Goal: Information Seeking & Learning: Learn about a topic

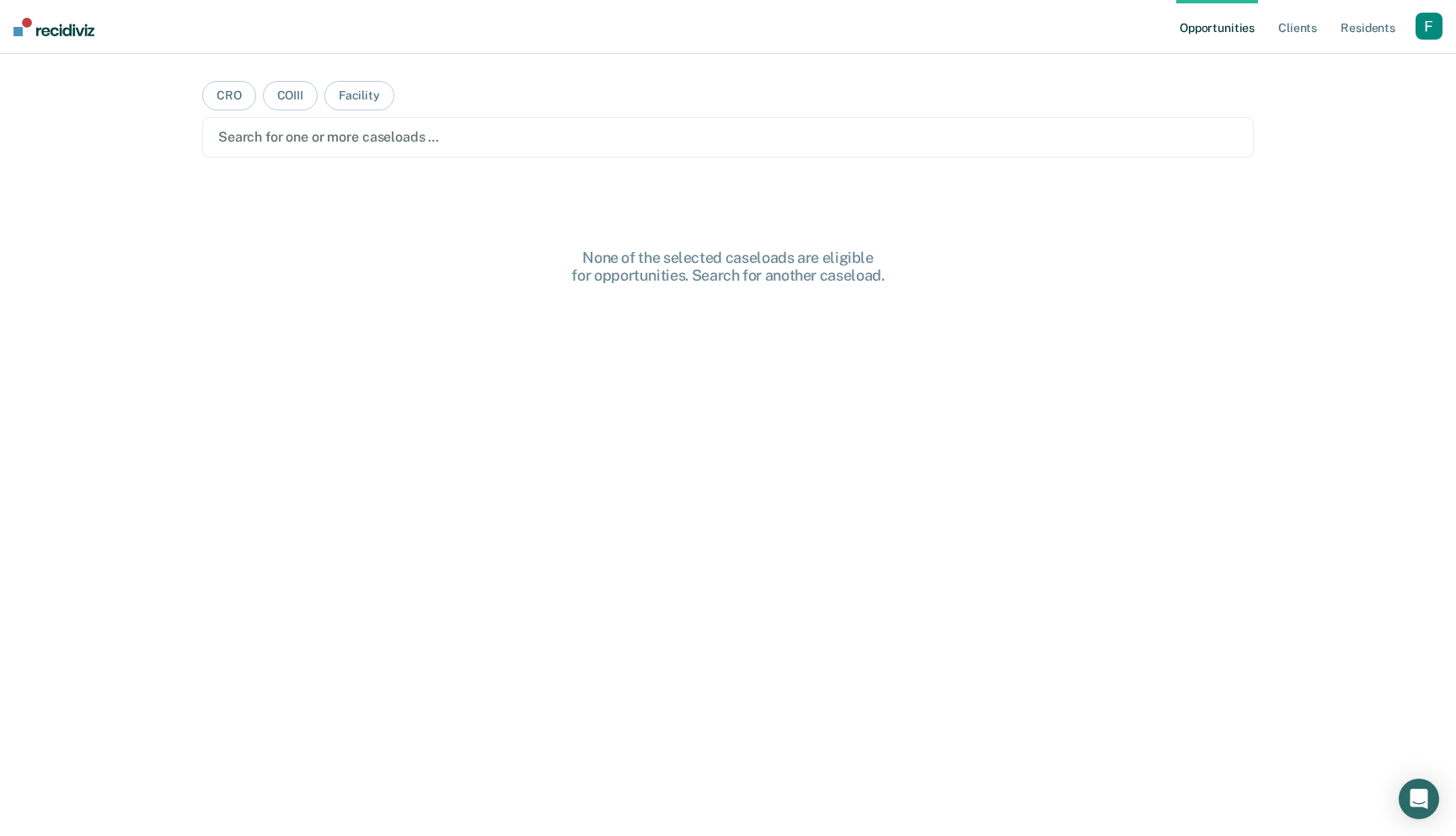
click at [1421, 33] on div "button" at bounding box center [1428, 26] width 27 height 27
click at [1310, 69] on link "Profile" at bounding box center [1361, 68] width 136 height 15
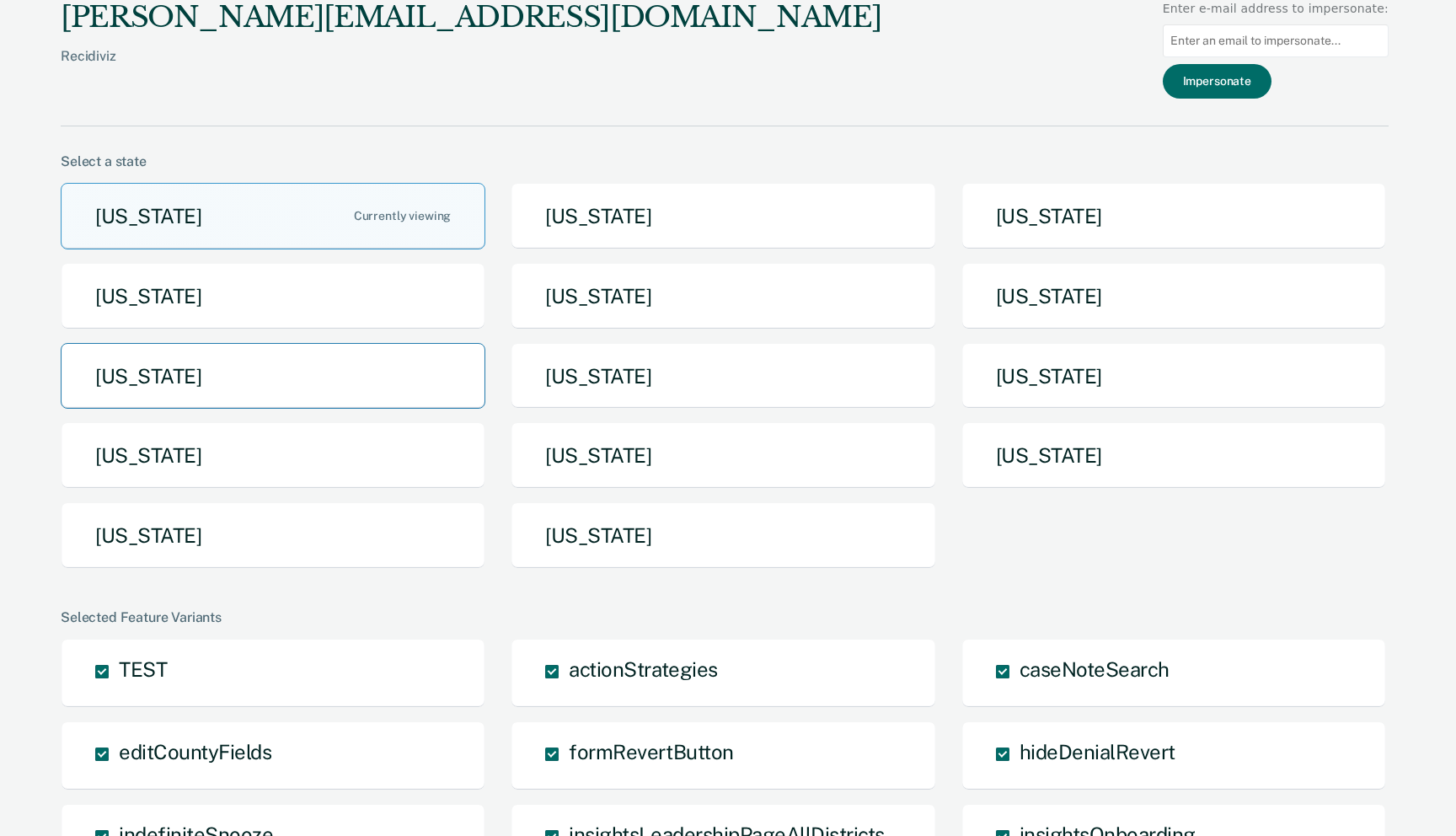
click at [400, 357] on button "[US_STATE]" at bounding box center [273, 376] width 425 height 67
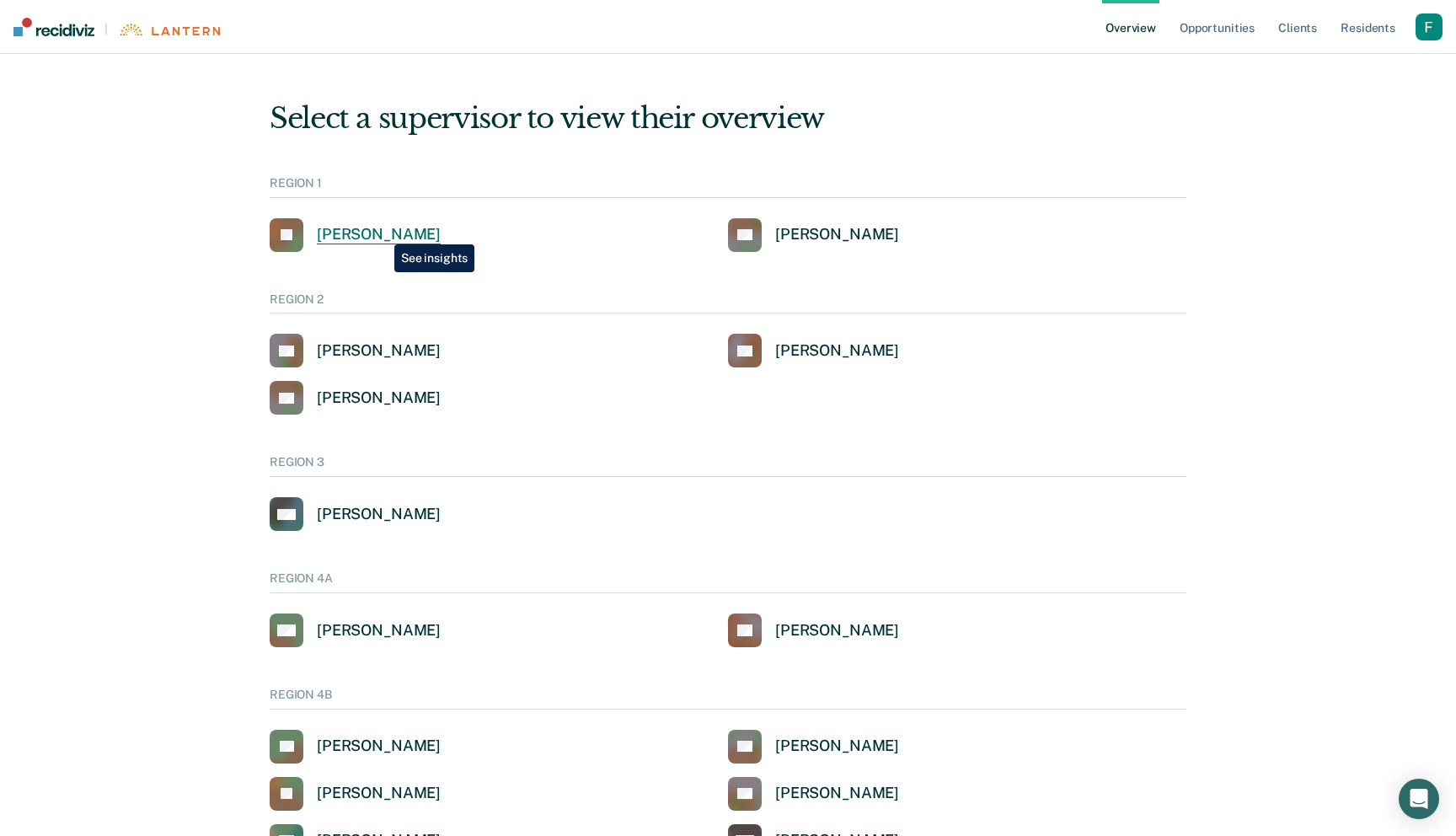
click at [382, 232] on div "[PERSON_NAME]" at bounding box center [378, 235] width 124 height 19
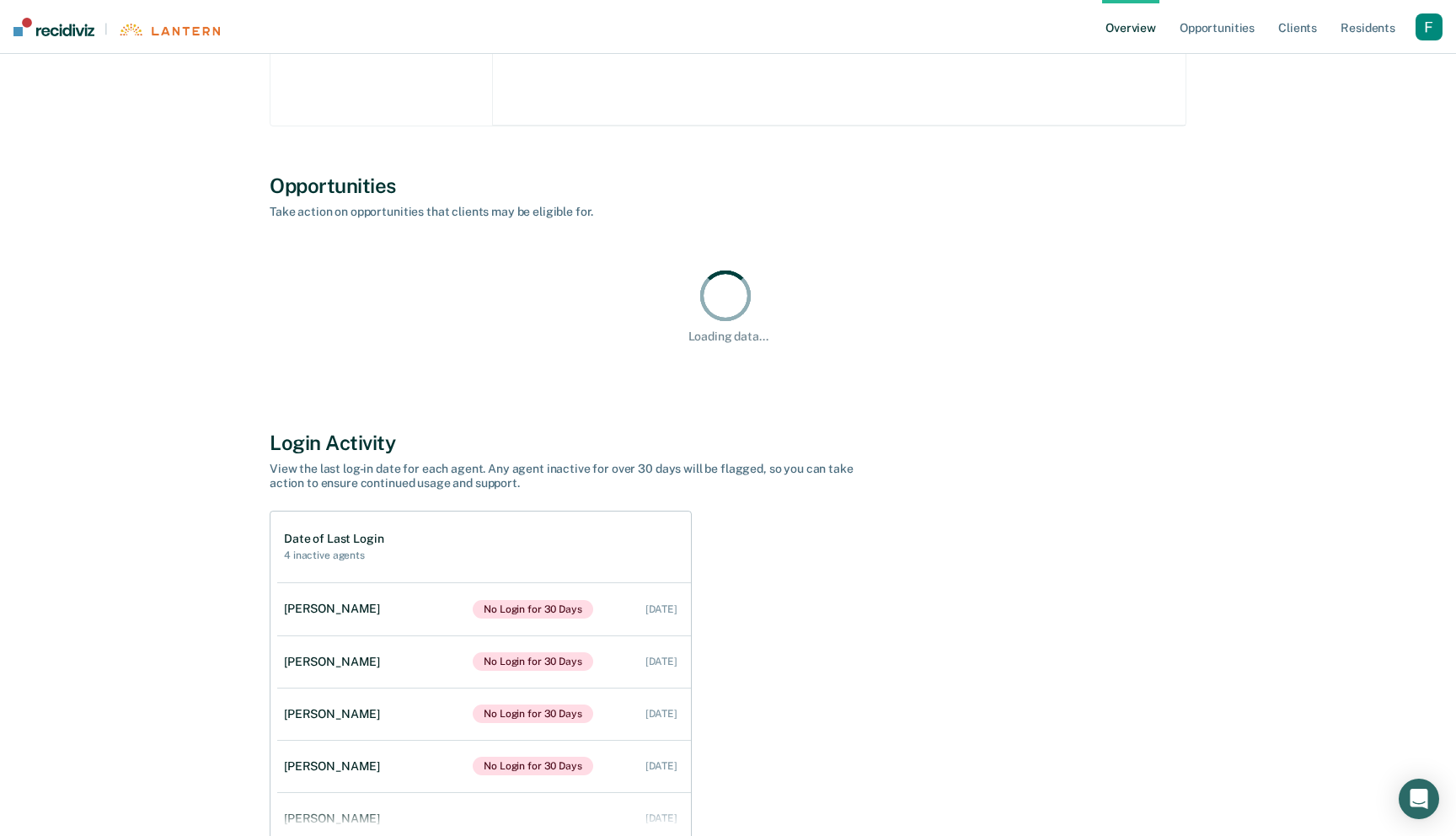
scroll to position [593, 0]
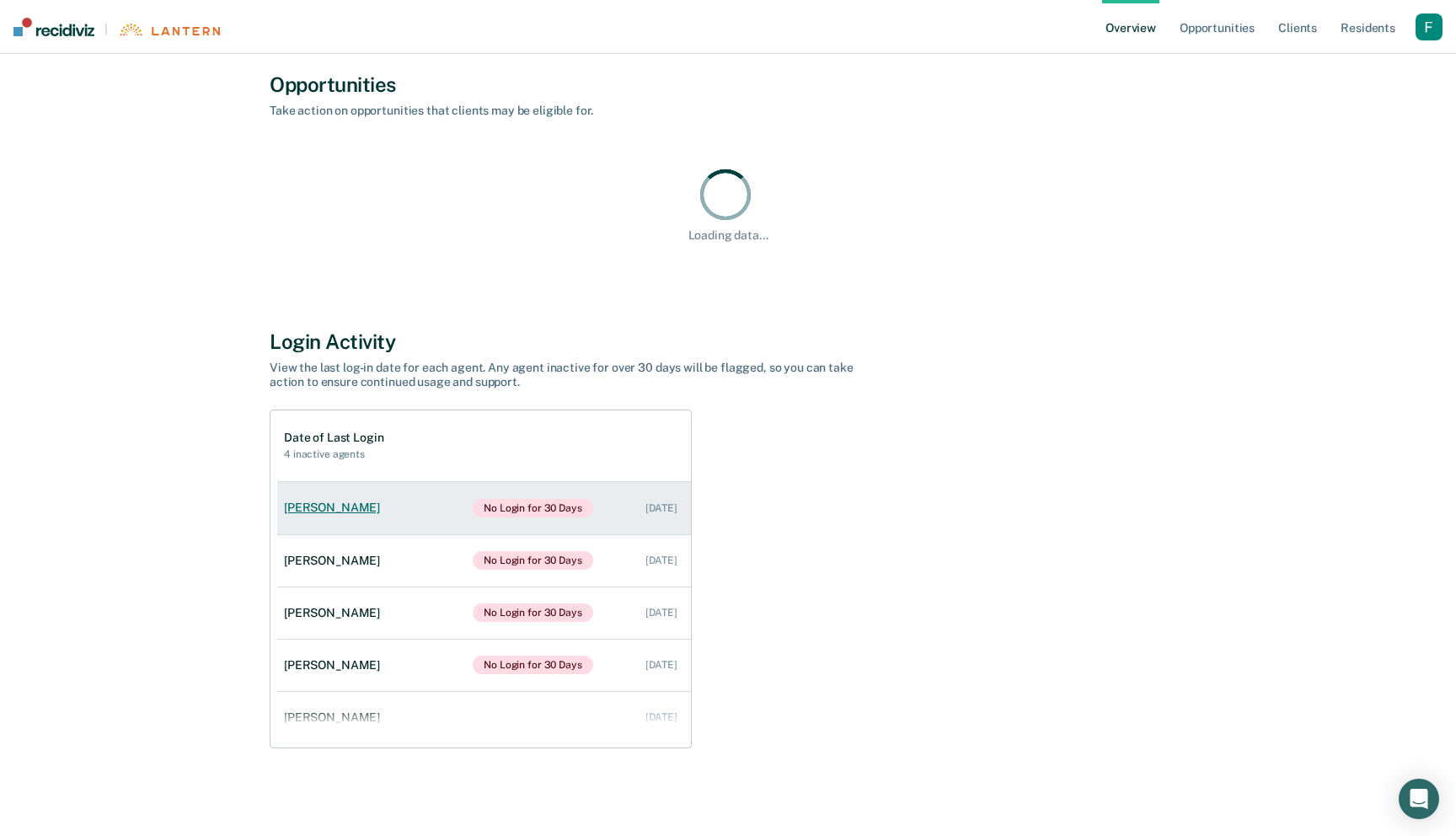
click at [621, 509] on div "No Login for 30 Days [DATE]" at bounding box center [574, 508] width 205 height 18
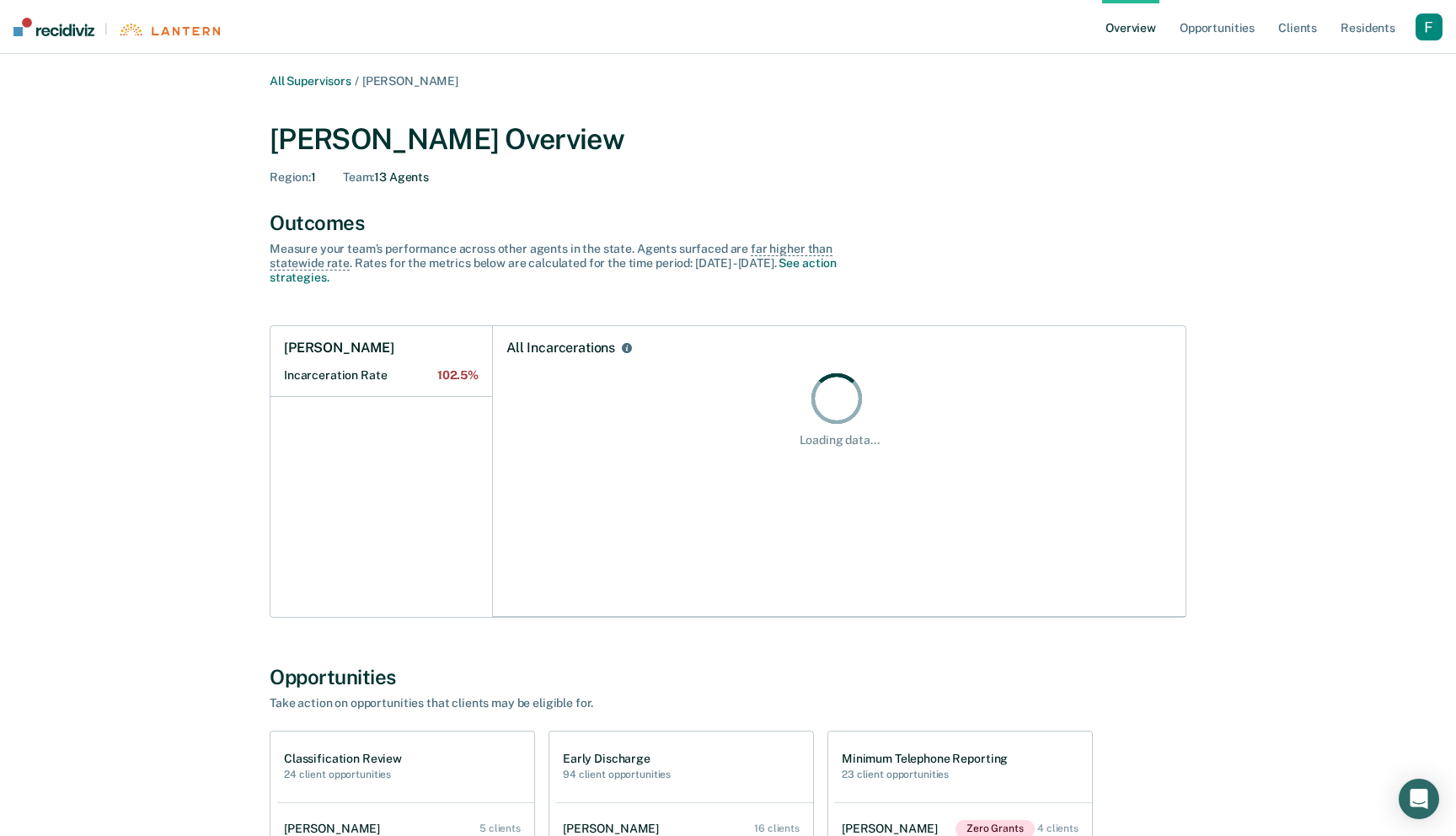
scroll to position [593, 0]
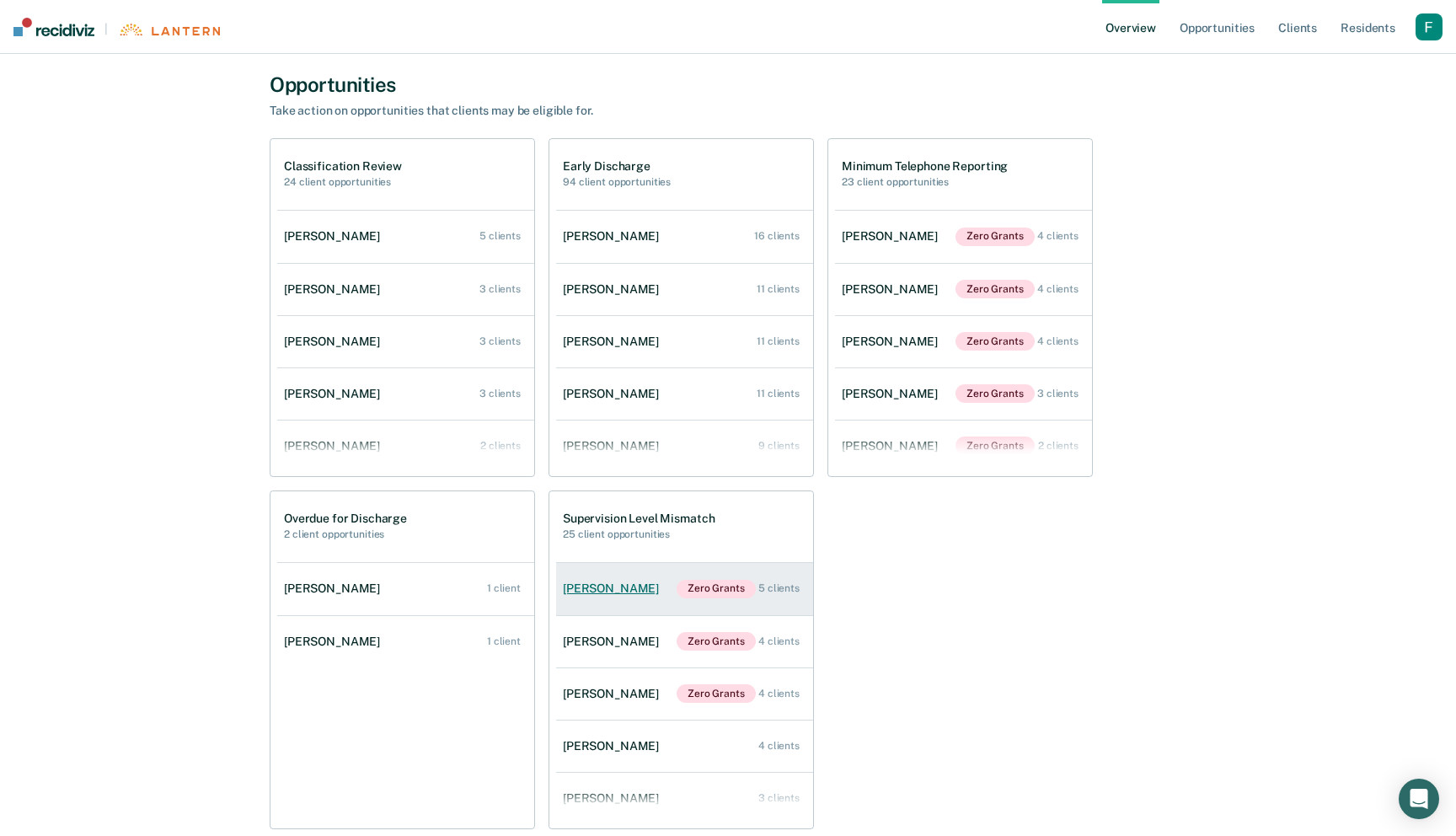
click at [790, 595] on div "5 clients" at bounding box center [779, 588] width 42 height 12
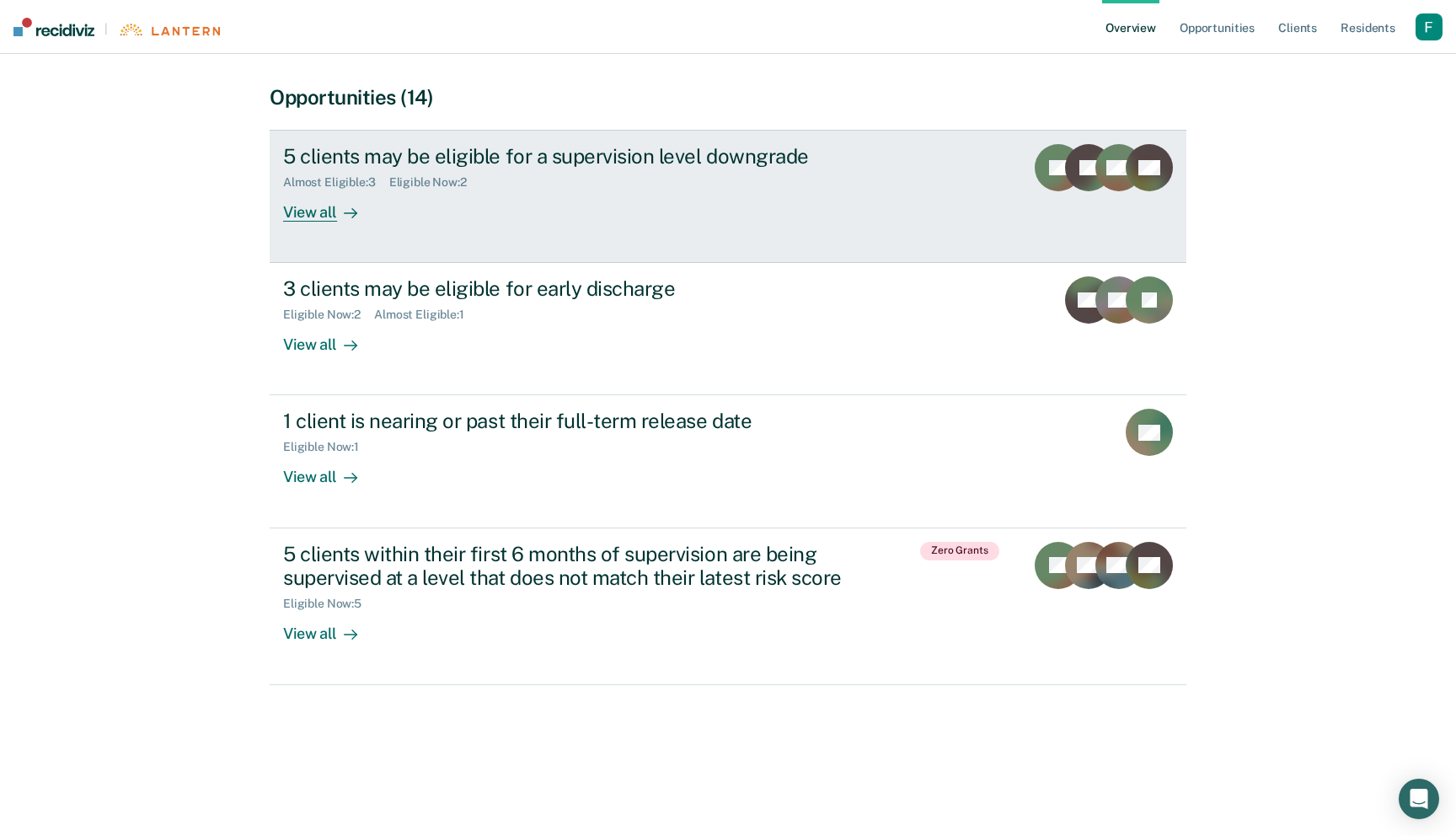
scroll to position [310, 0]
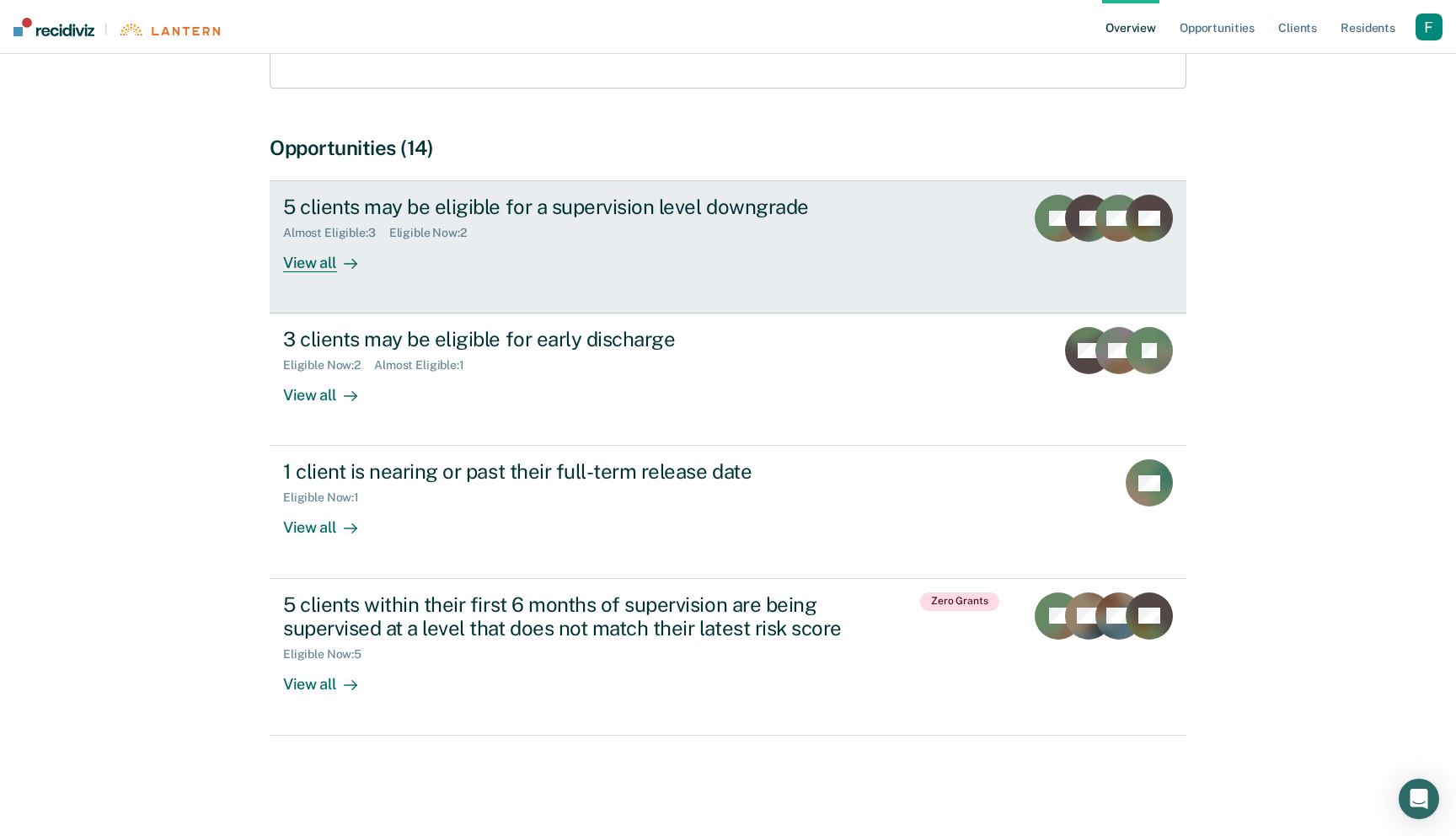
click at [790, 272] on link "5 clients may be eligible for a supervision level downgrade Almost Eligible : 3…" at bounding box center [728, 247] width 917 height 133
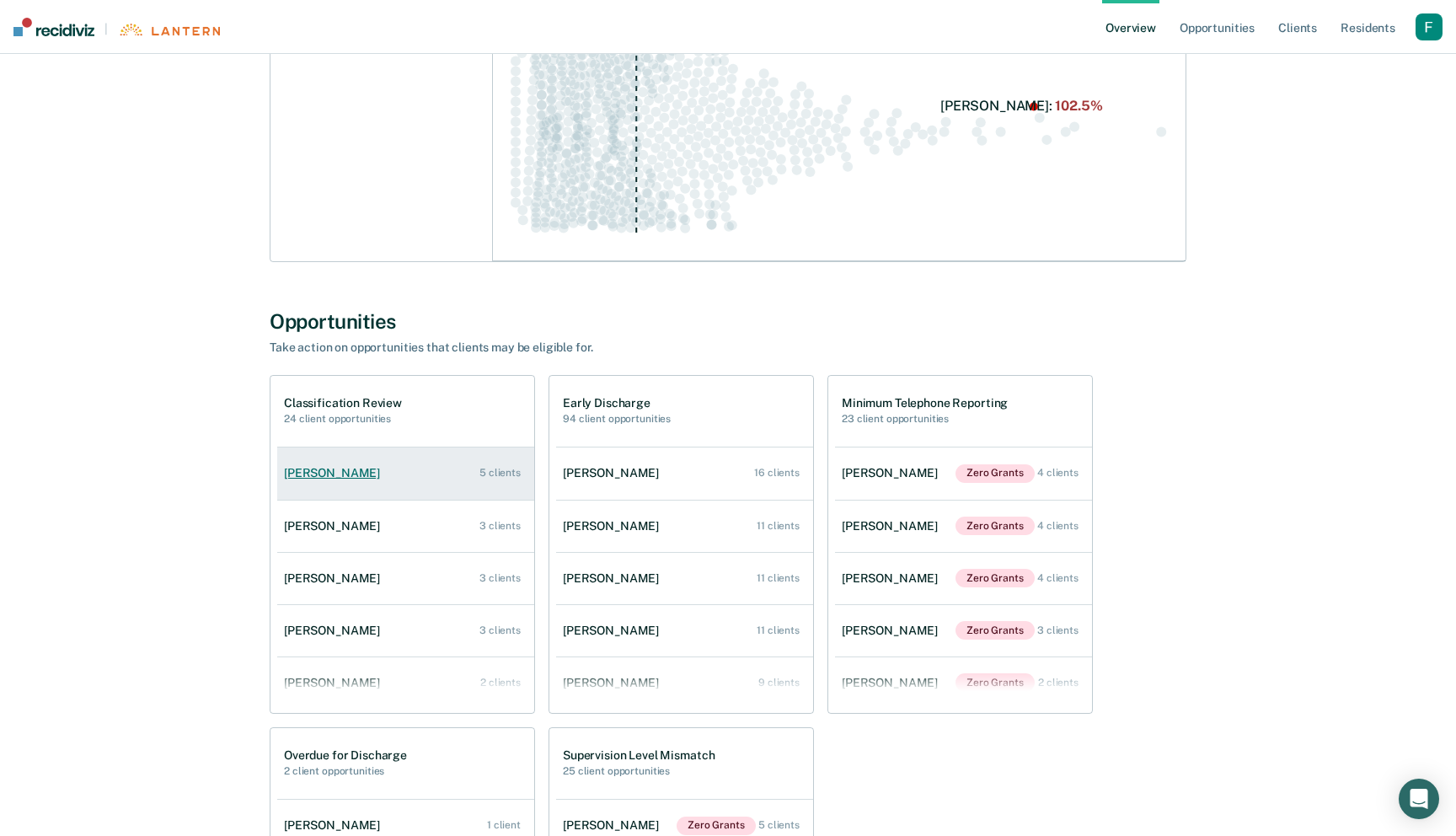
scroll to position [130, 0]
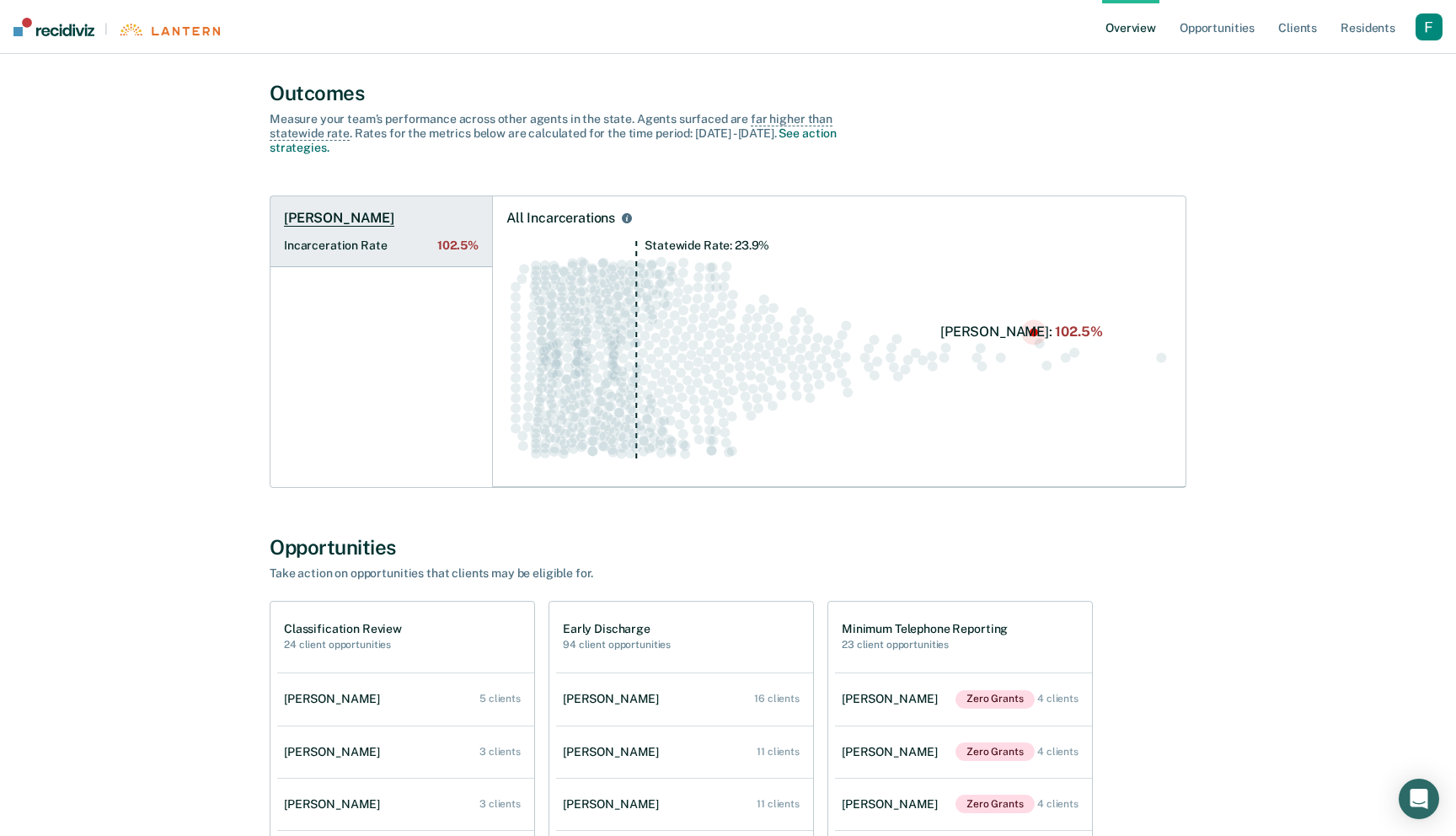
click at [416, 215] on link "[PERSON_NAME] Incarceration Rate 102.5%" at bounding box center [382, 232] width 221 height 71
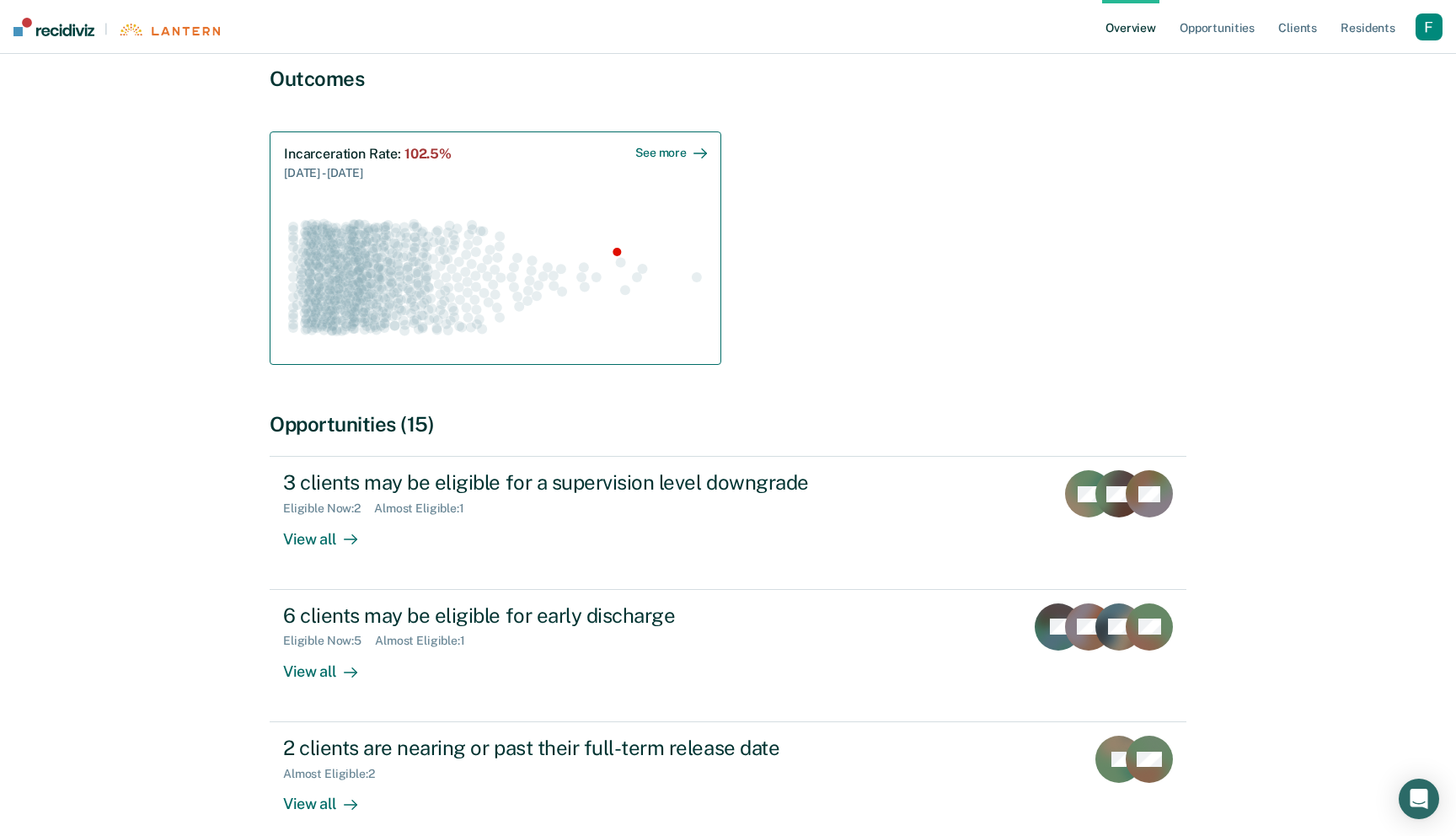
scroll to position [204, 0]
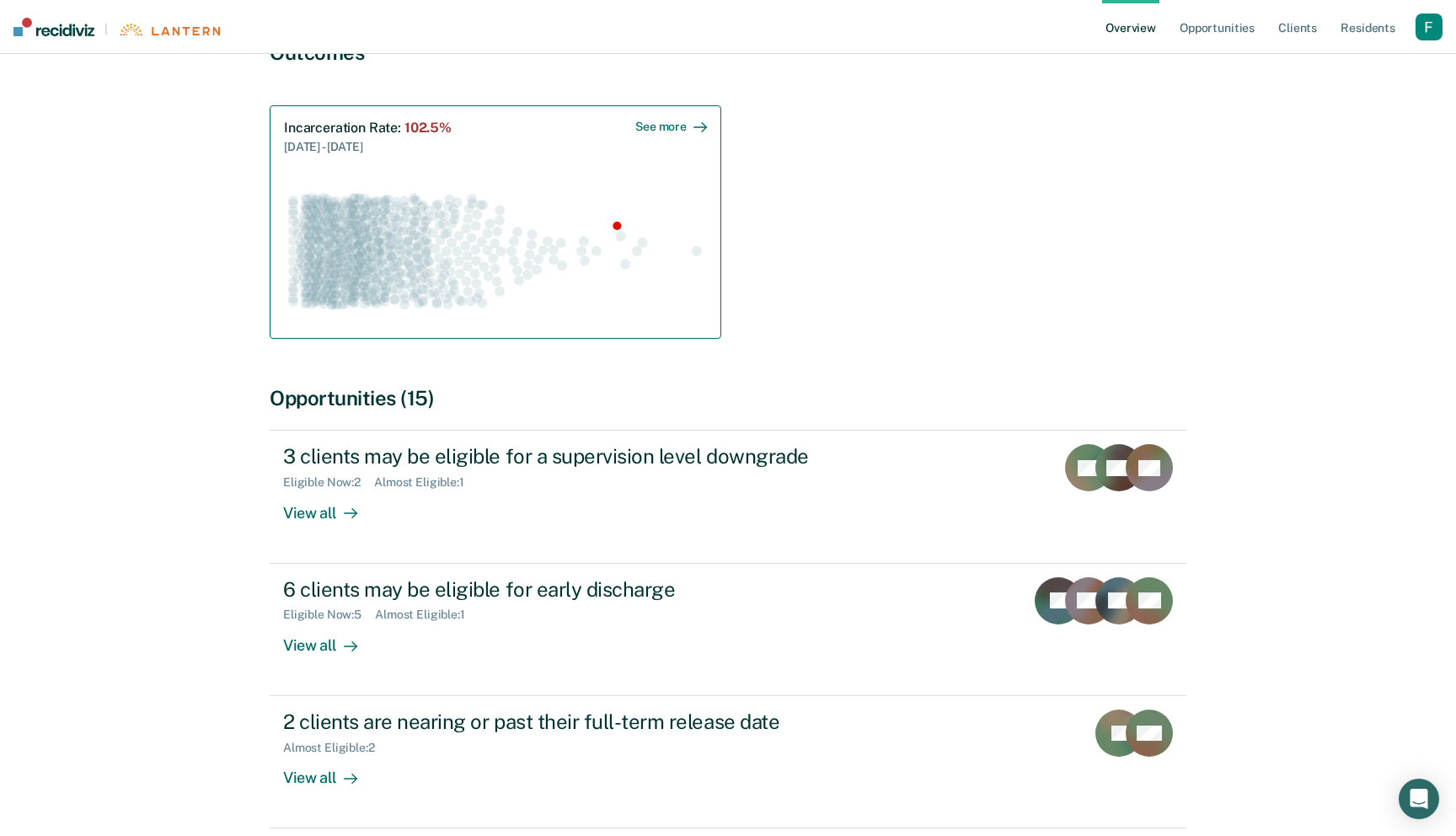
click at [617, 186] on icon "Swarm plot of all incarceration rates in the state for ALL caseloads, highlight…" at bounding box center [495, 250] width 423 height 148
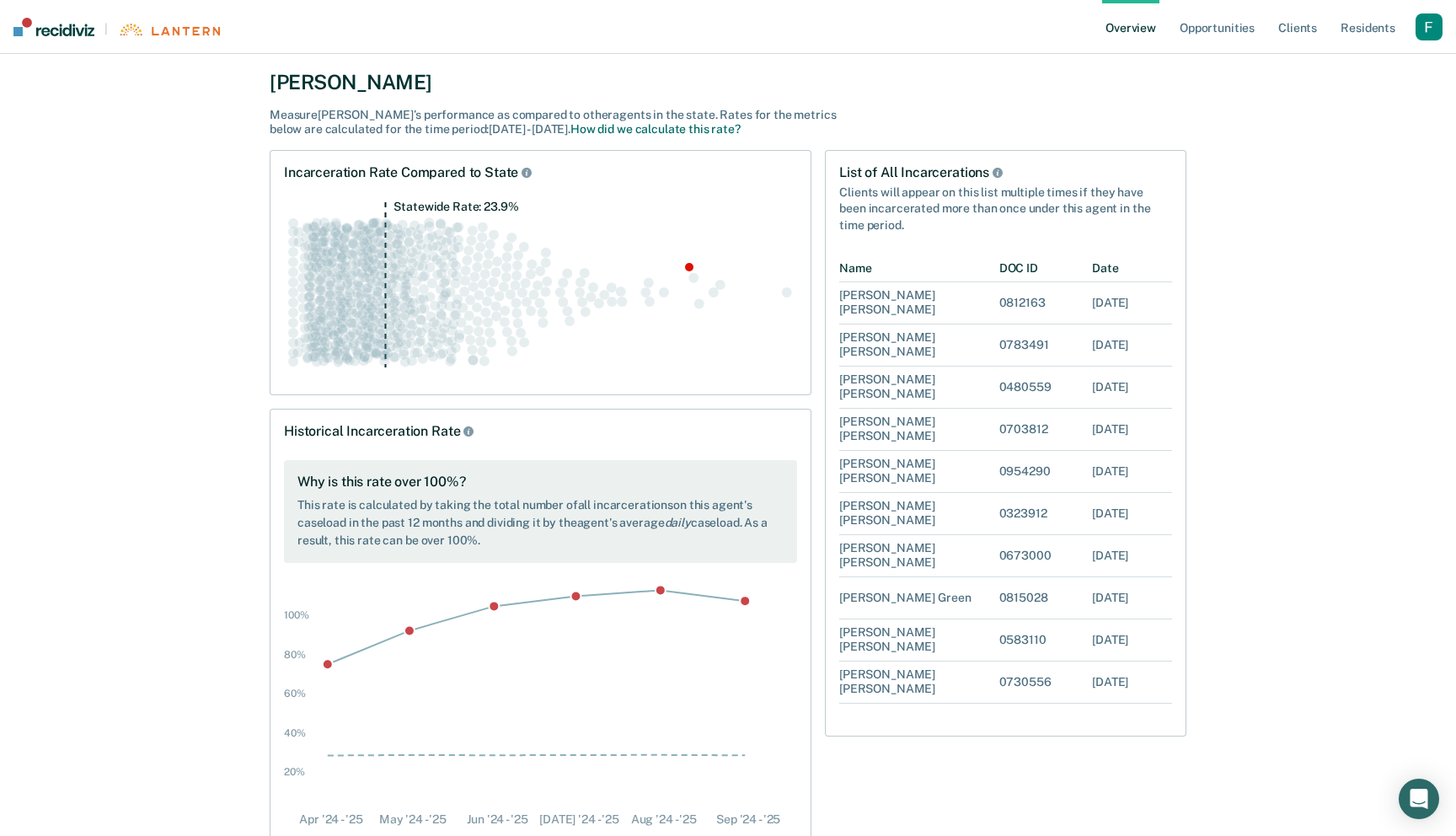
scroll to position [144, 0]
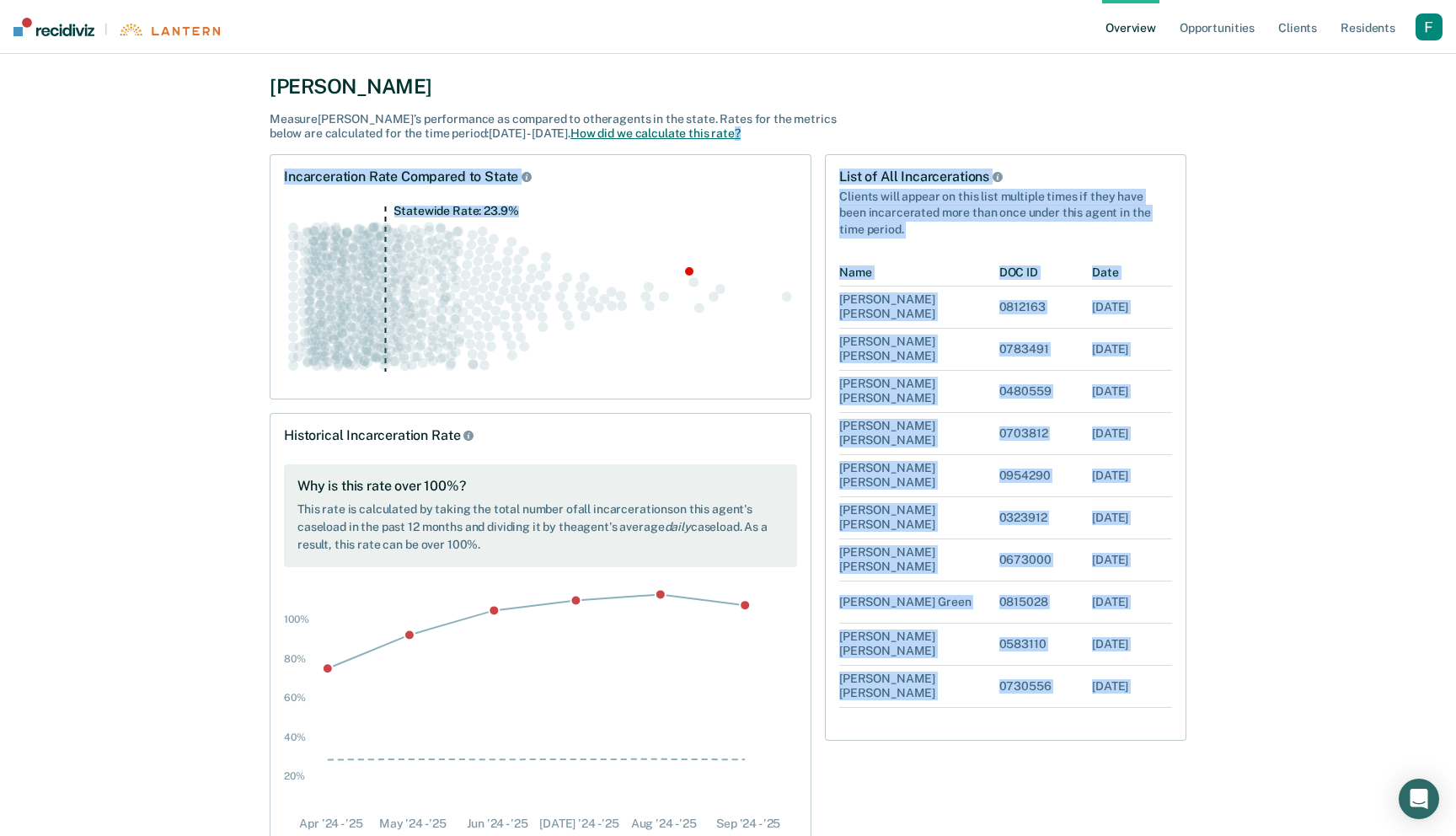
drag, startPoint x: 674, startPoint y: 206, endPoint x: 674, endPoint y: 134, distance: 72.0
click at [674, 134] on div "All Supervisors / [PERSON_NAME] Overview / [PERSON_NAME] Profile / All Incarcer…" at bounding box center [728, 389] width 1011 height 917
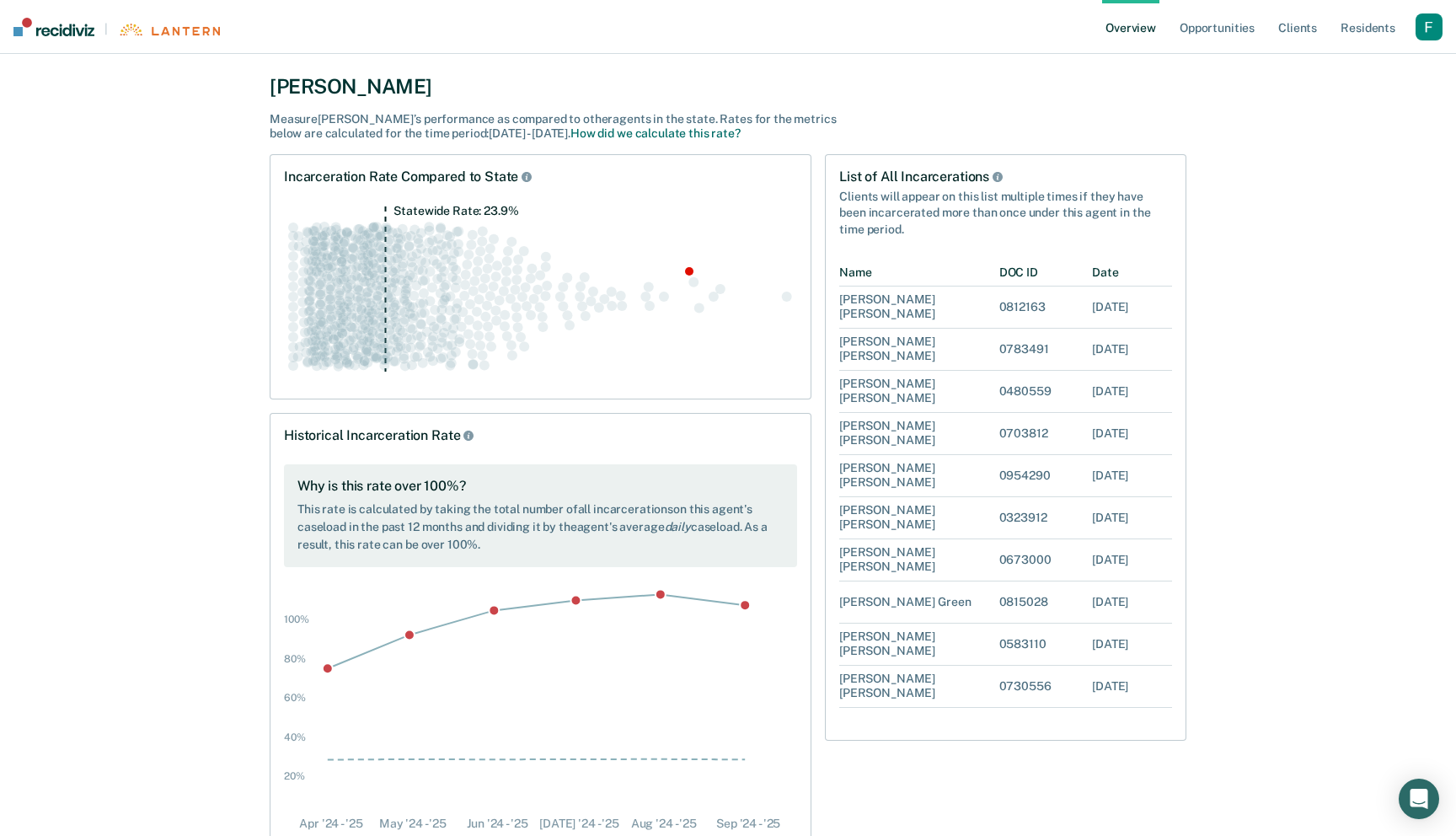
click at [719, 95] on div "[PERSON_NAME]" at bounding box center [728, 87] width 917 height 24
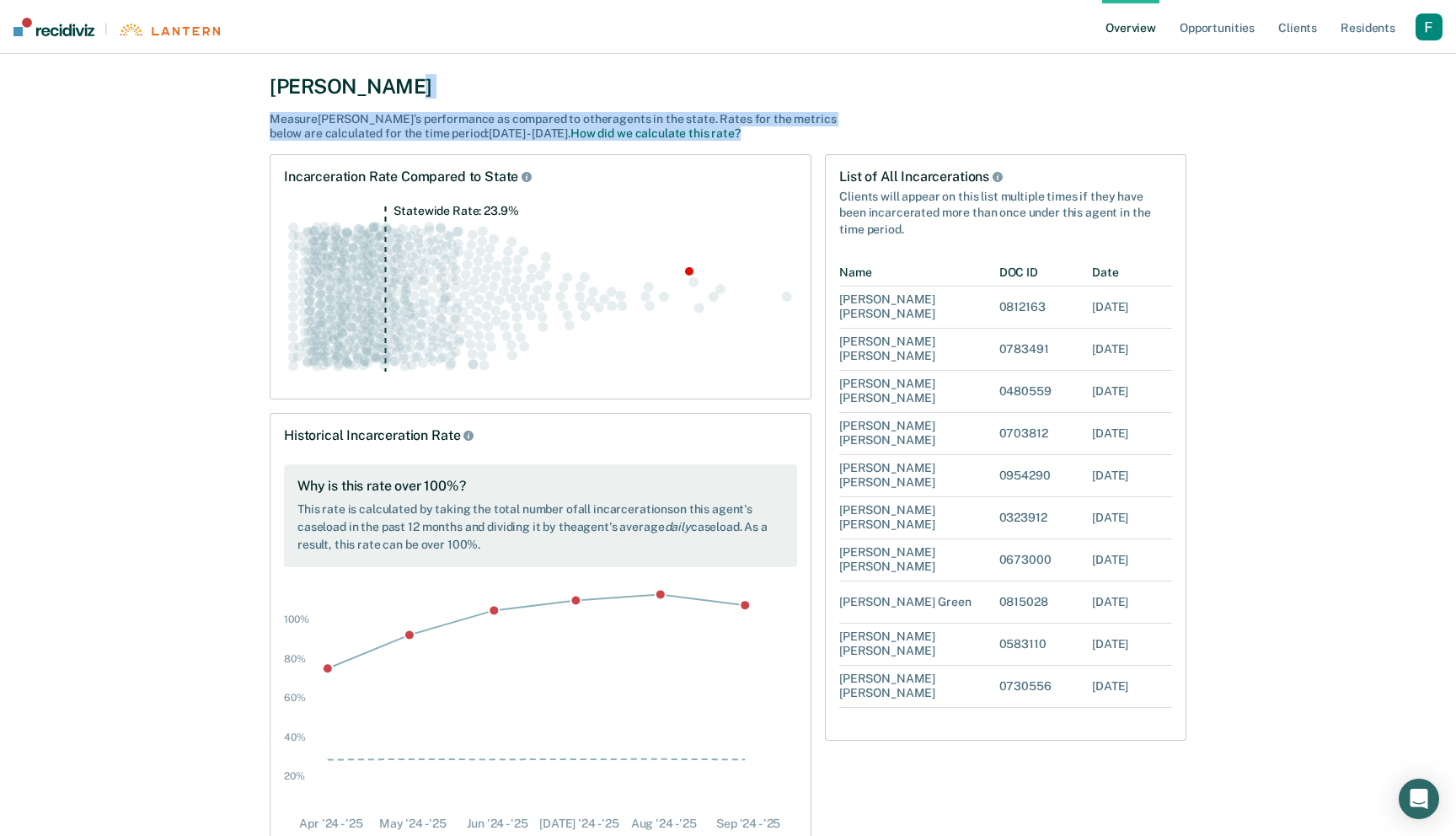
drag, startPoint x: 719, startPoint y: 143, endPoint x: 719, endPoint y: 93, distance: 50.0
click at [719, 93] on div "All Supervisors / [PERSON_NAME] Overview / [PERSON_NAME] Profile / All Incarcer…" at bounding box center [728, 389] width 1011 height 917
click at [719, 93] on div "[PERSON_NAME]" at bounding box center [728, 87] width 917 height 24
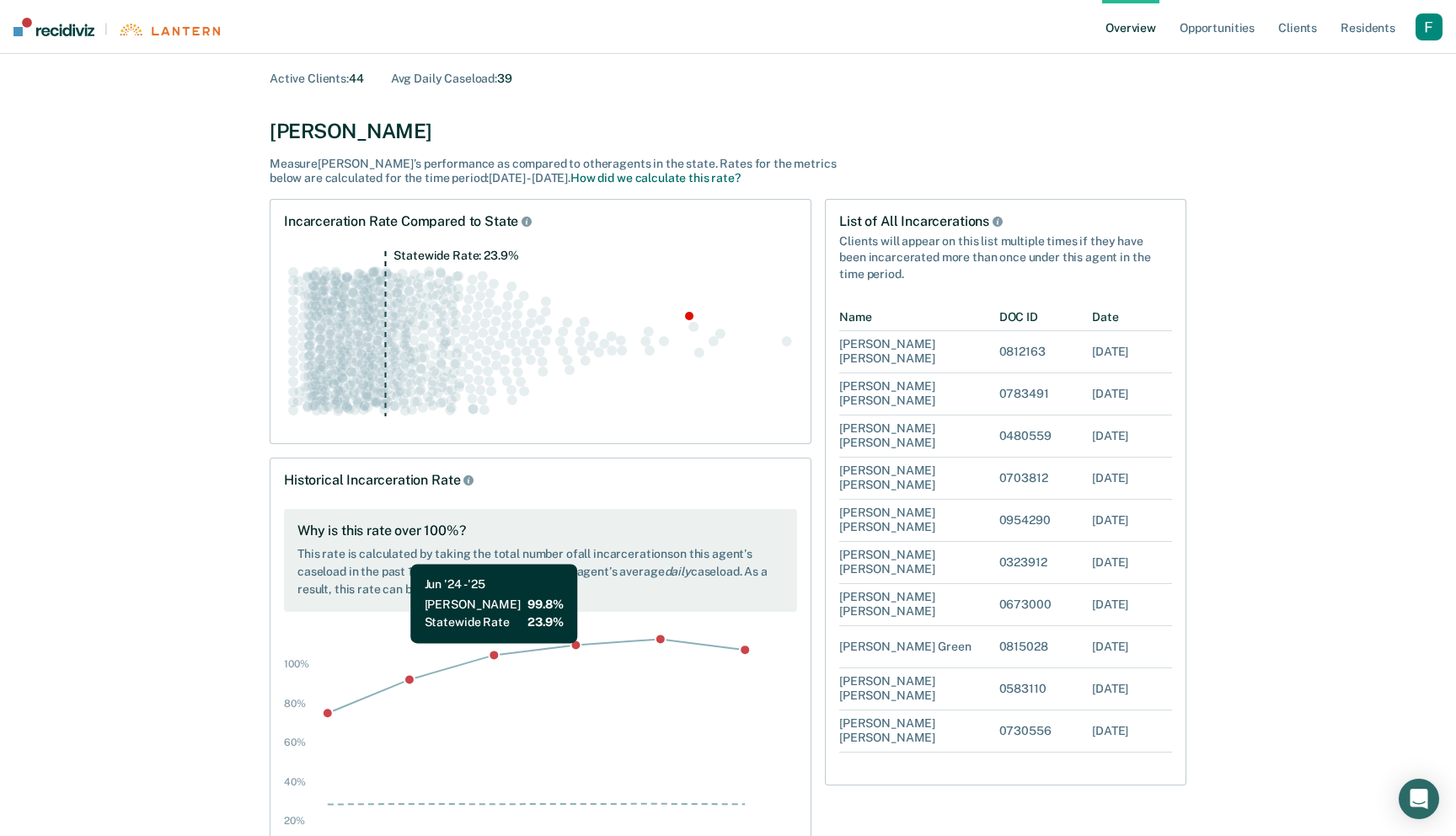
scroll to position [16, 0]
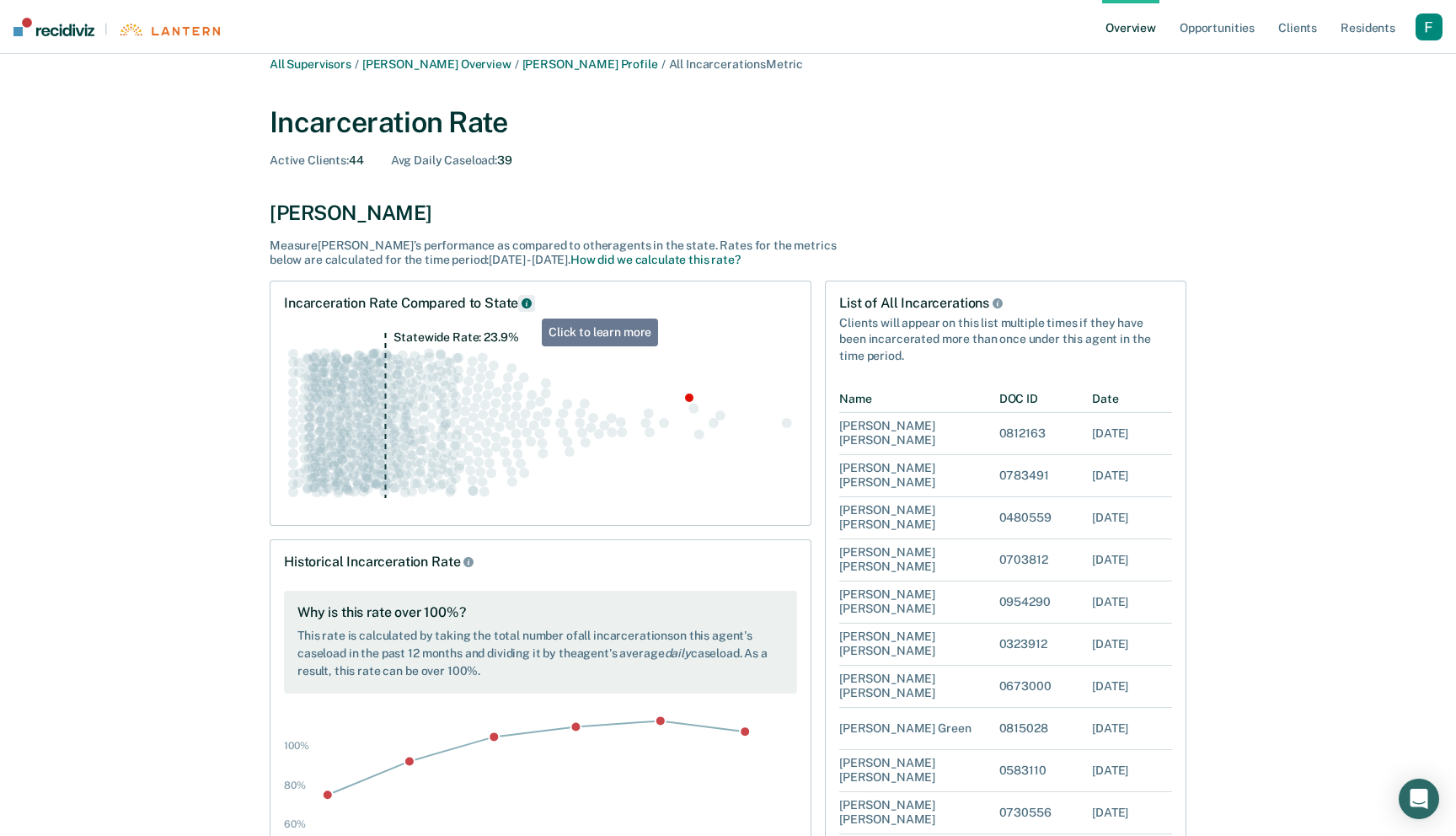
click at [529, 306] on icon "Rate Compared to State" at bounding box center [527, 304] width 10 height 10
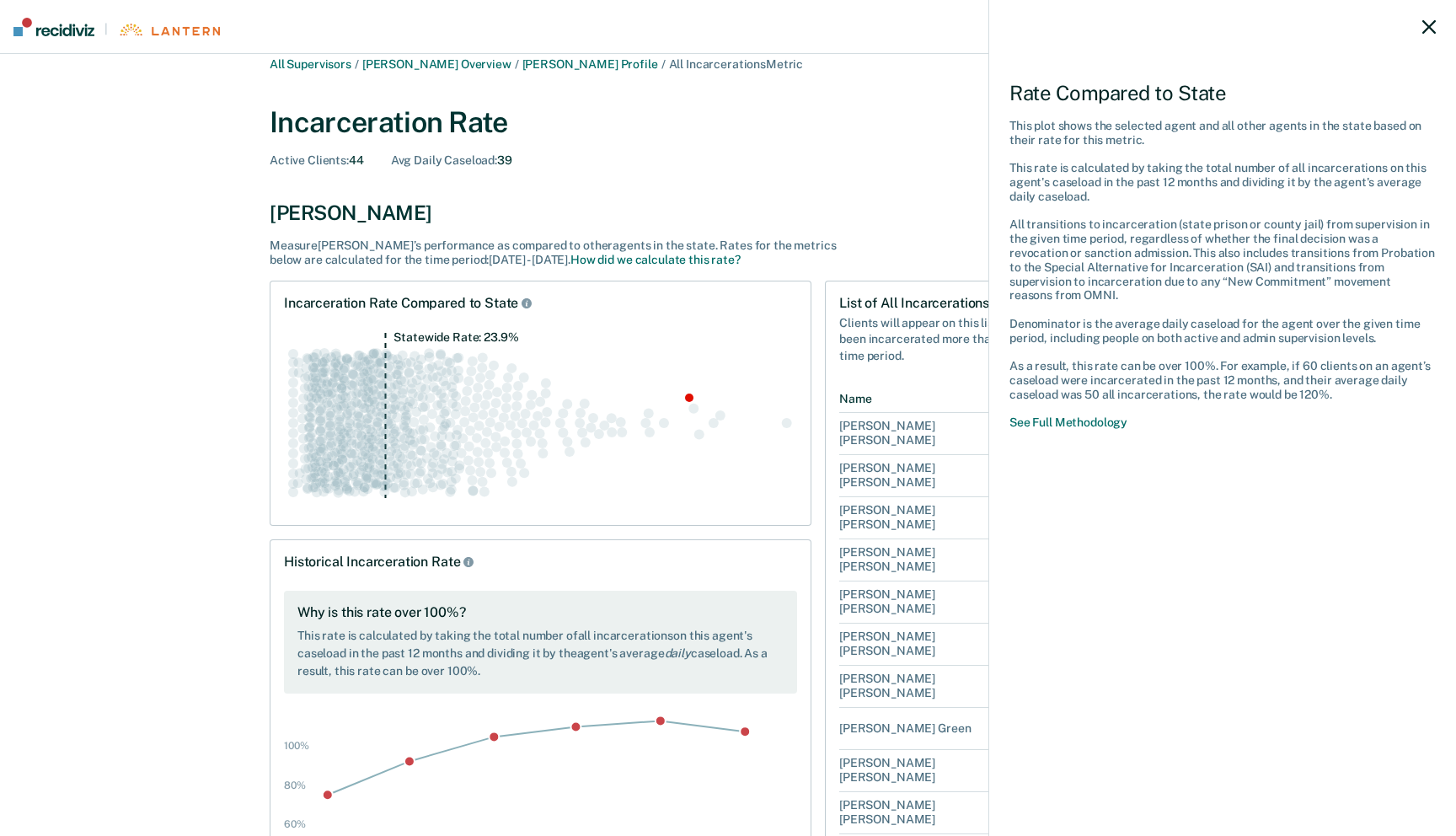
click at [1422, 35] on div at bounding box center [1222, 27] width 467 height 54
click at [1427, 33] on icon at bounding box center [1429, 27] width 14 height 14
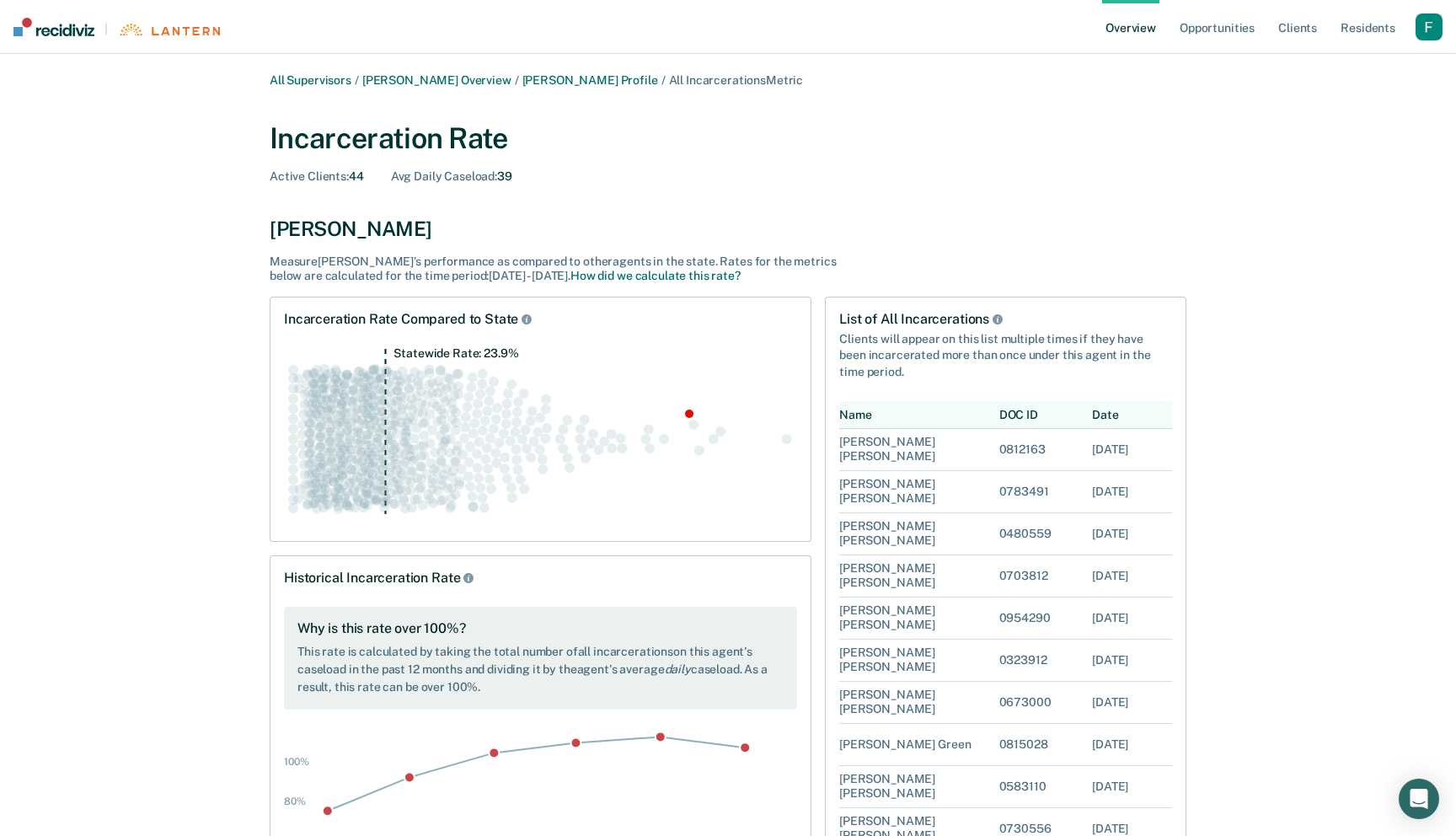
scroll to position [0, 0]
click at [340, 82] on link "All Supervisors" at bounding box center [311, 81] width 81 height 15
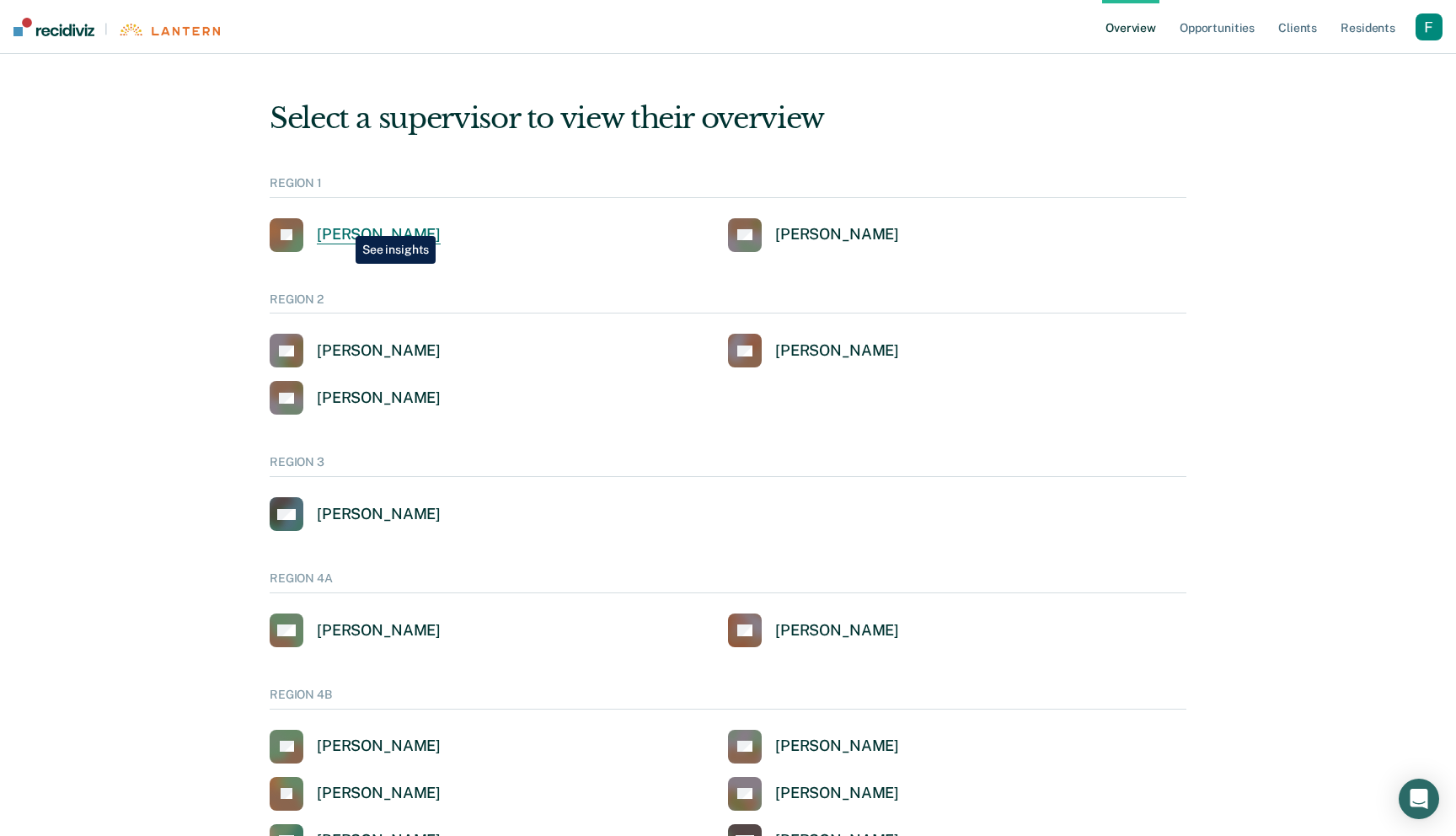
click at [343, 226] on div "[PERSON_NAME]" at bounding box center [378, 235] width 124 height 19
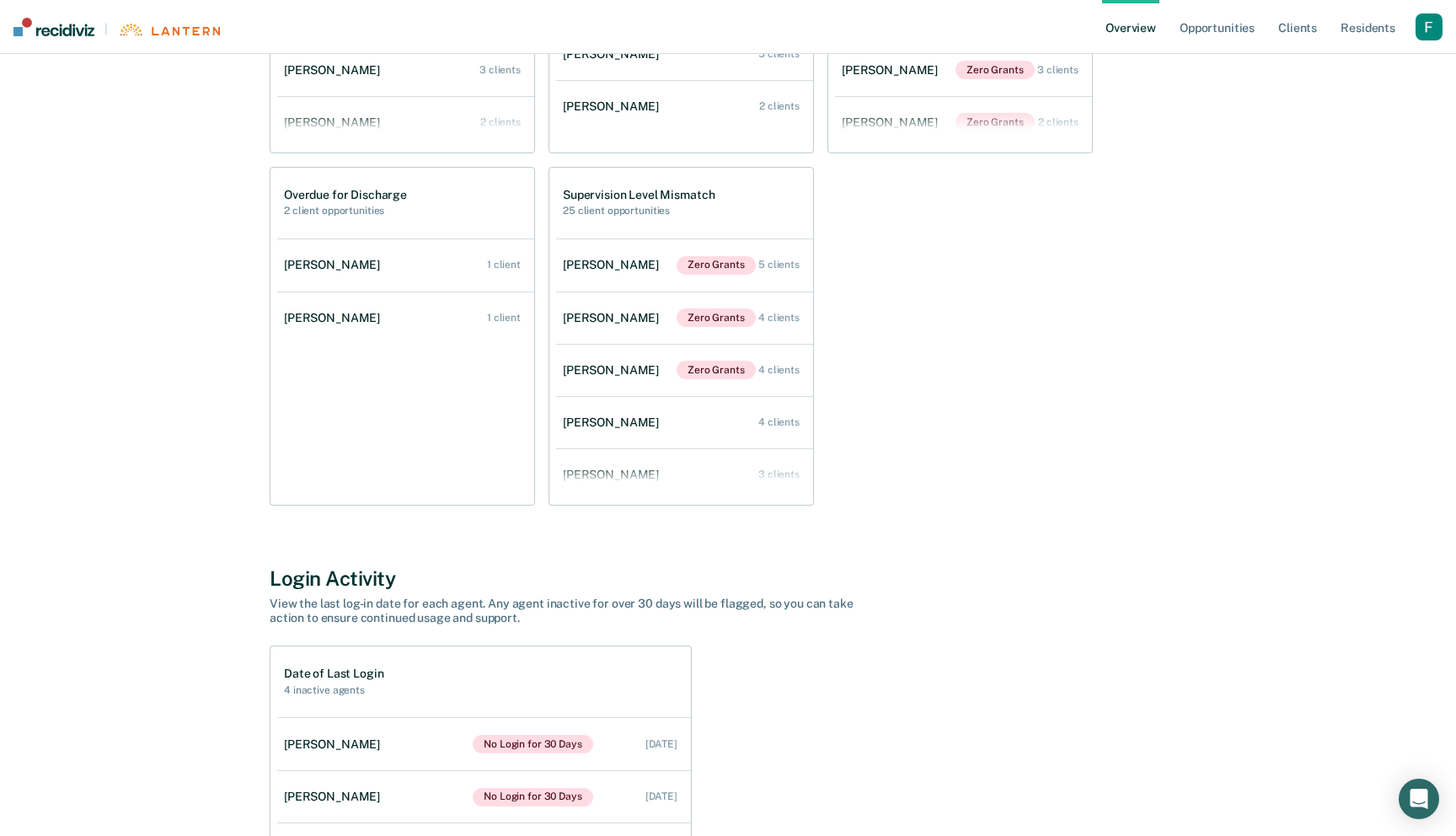
scroll to position [1152, 0]
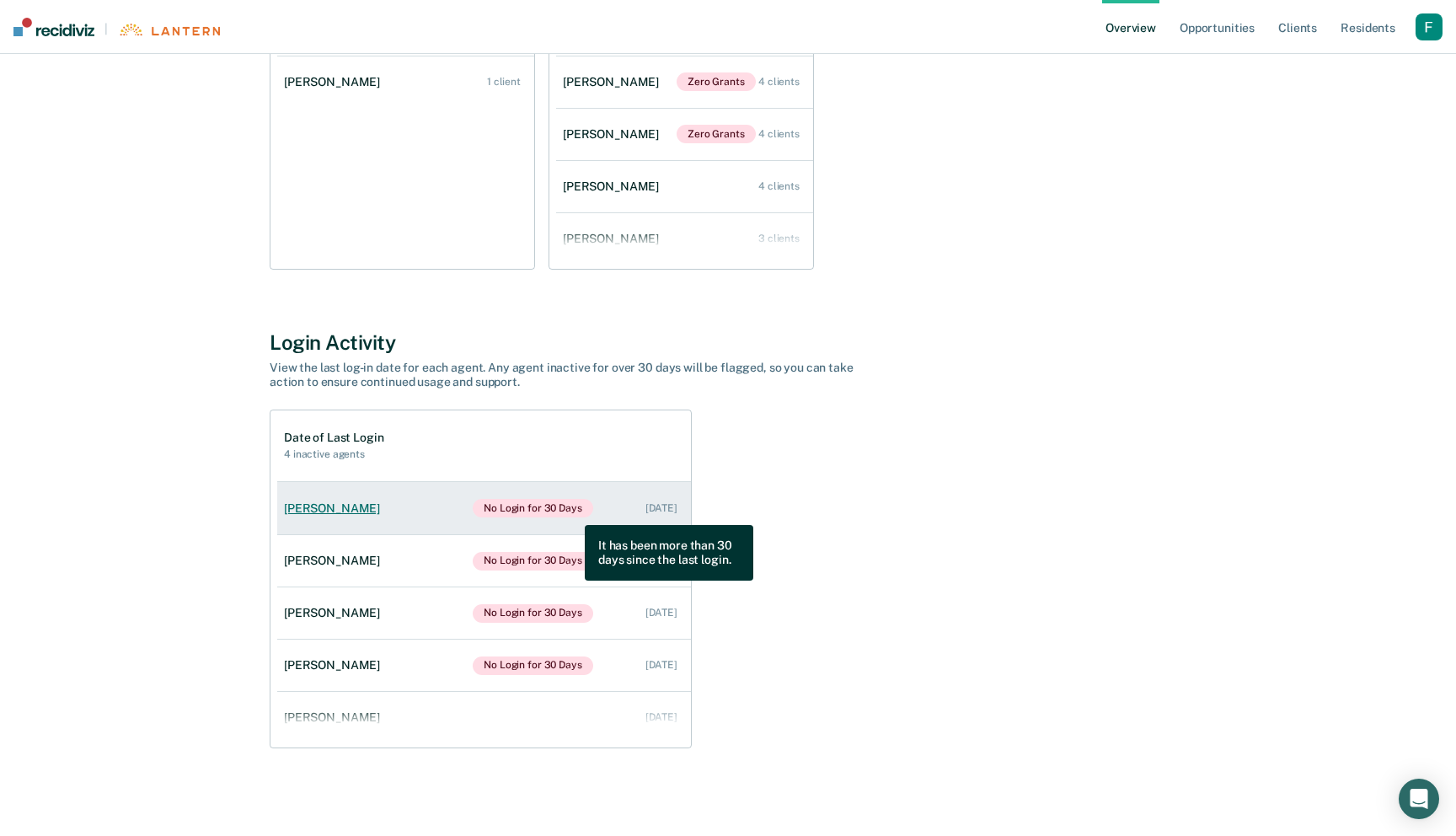
click at [572, 512] on span "No Login for 30 Days" at bounding box center [532, 508] width 120 height 18
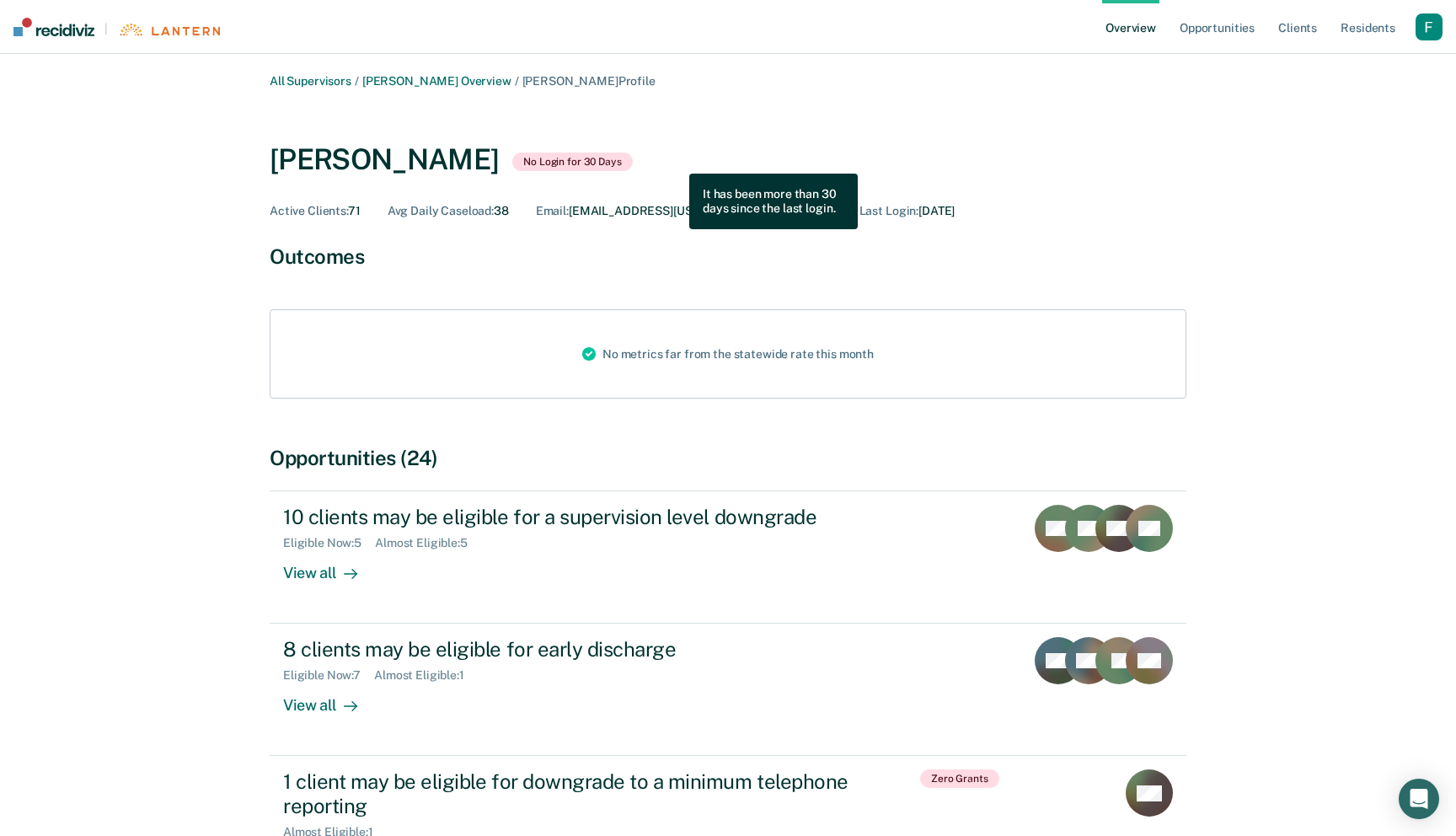
click at [632, 161] on span "No Login for 30 Days" at bounding box center [572, 161] width 120 height 18
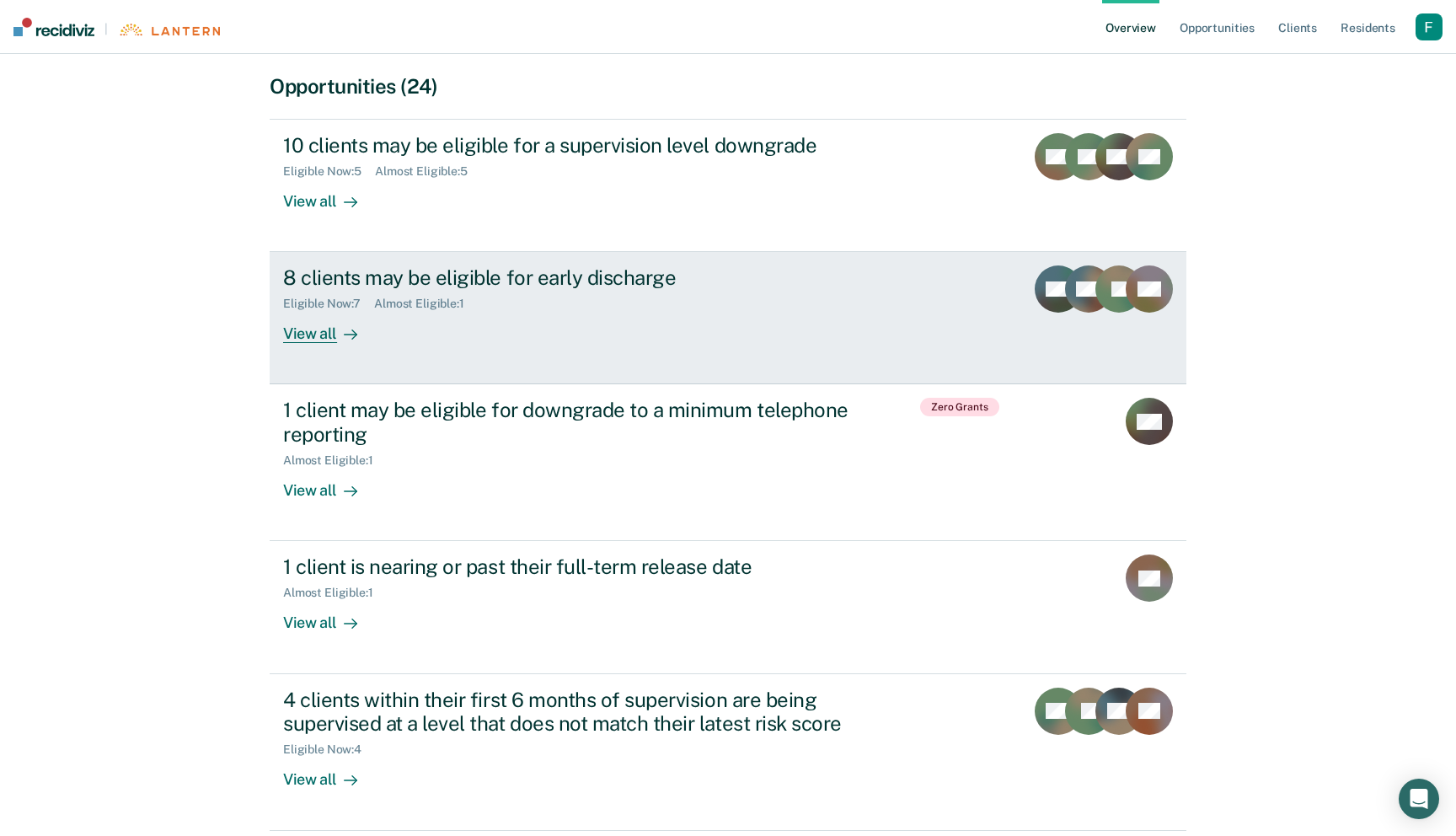
scroll to position [374, 0]
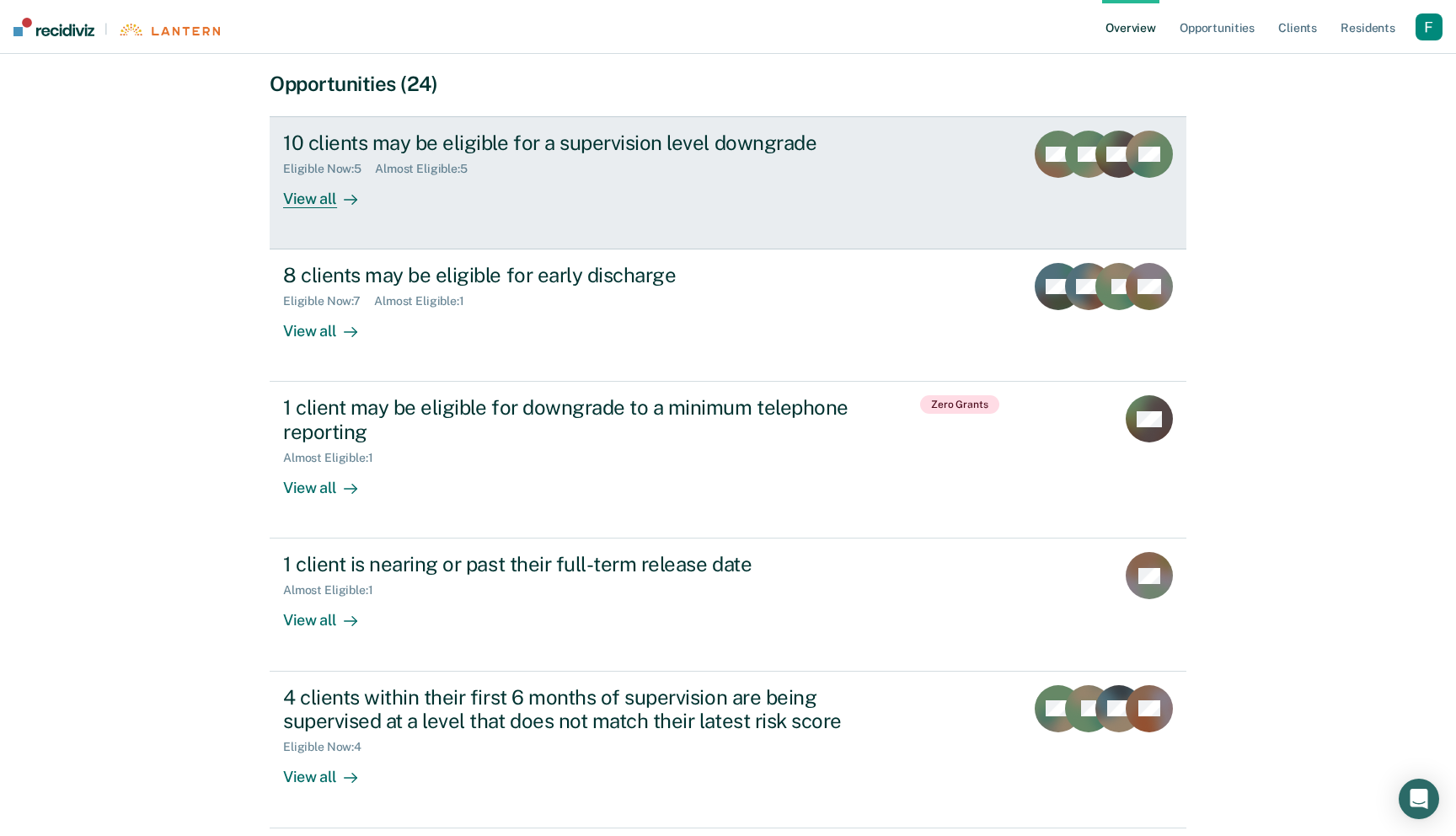
click at [614, 177] on div "10 clients may be eligible for a supervision level downgrade Eligible Now : 5 A…" at bounding box center [599, 170] width 632 height 78
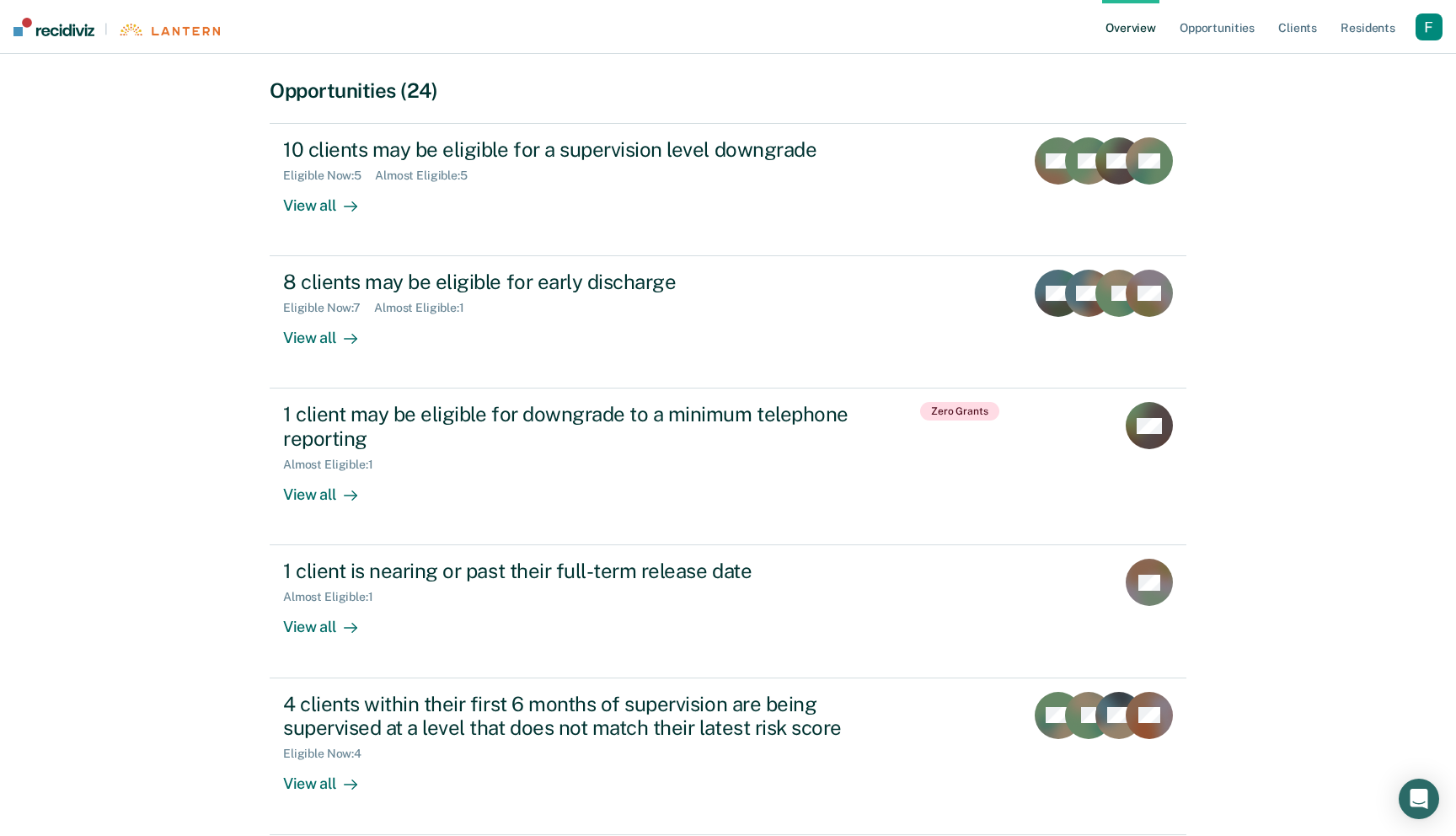
scroll to position [373, 0]
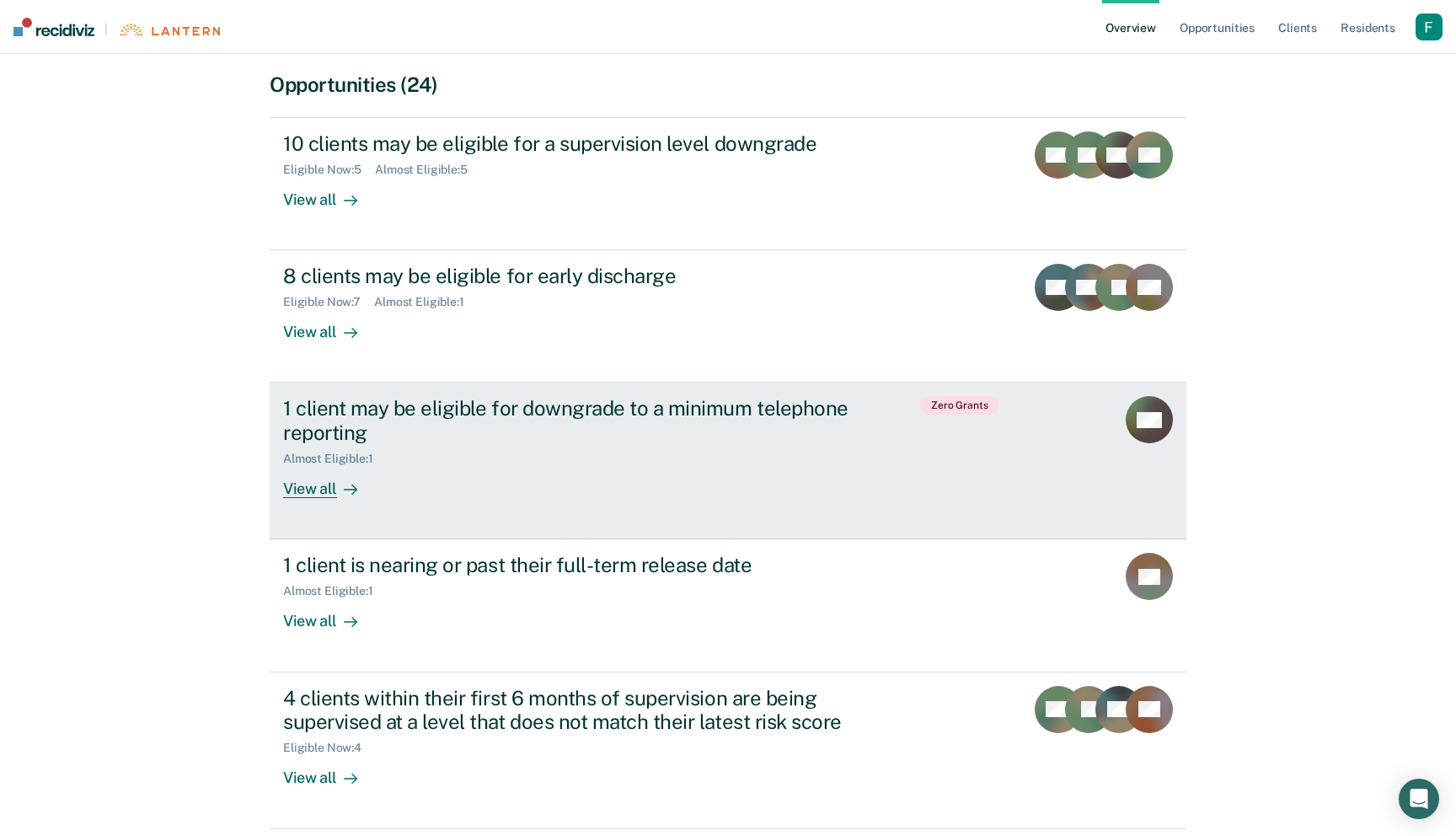
click at [781, 438] on div "1 client may be eligible for downgrade to a minimum telephone reporting" at bounding box center [579, 421] width 592 height 48
